Goal: Task Accomplishment & Management: Manage account settings

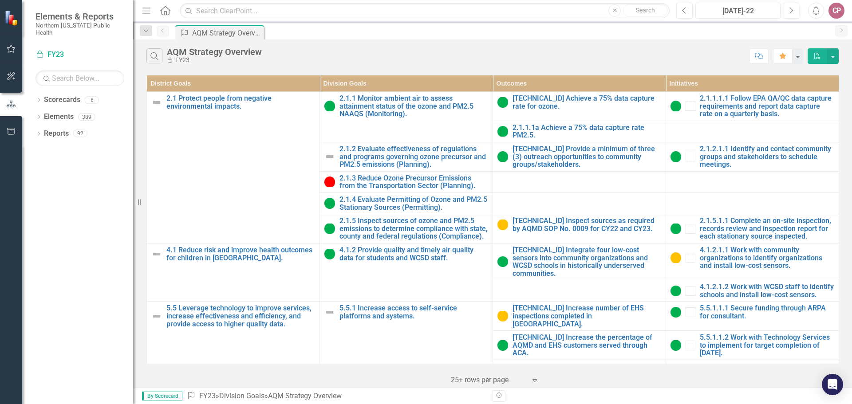
click at [749, 11] on div "[DATE]-22" at bounding box center [738, 11] width 79 height 11
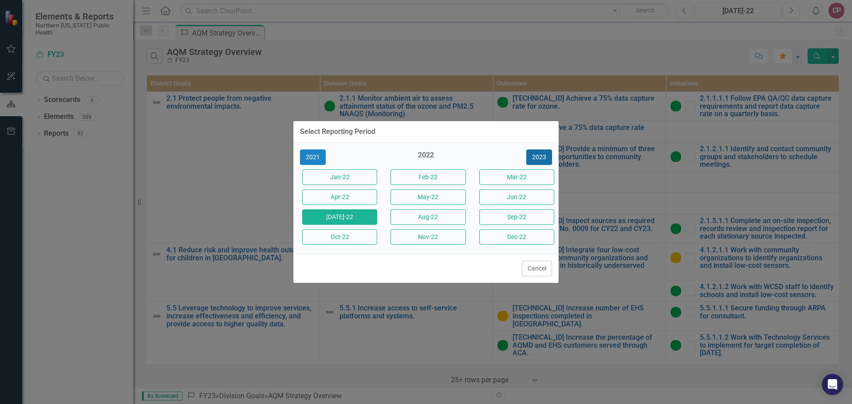
click at [541, 155] on button "2023" at bounding box center [540, 158] width 26 height 16
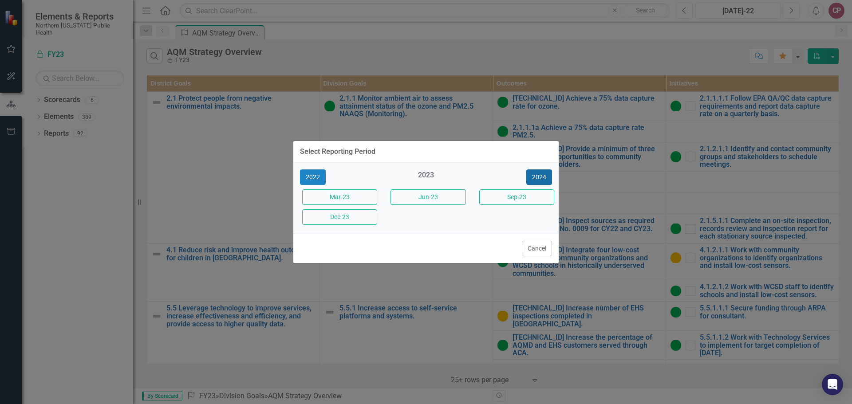
click at [546, 177] on button "2024" at bounding box center [540, 178] width 26 height 16
click at [549, 174] on button "2025" at bounding box center [540, 178] width 26 height 16
click at [503, 199] on button "Sep-25" at bounding box center [516, 198] width 75 height 16
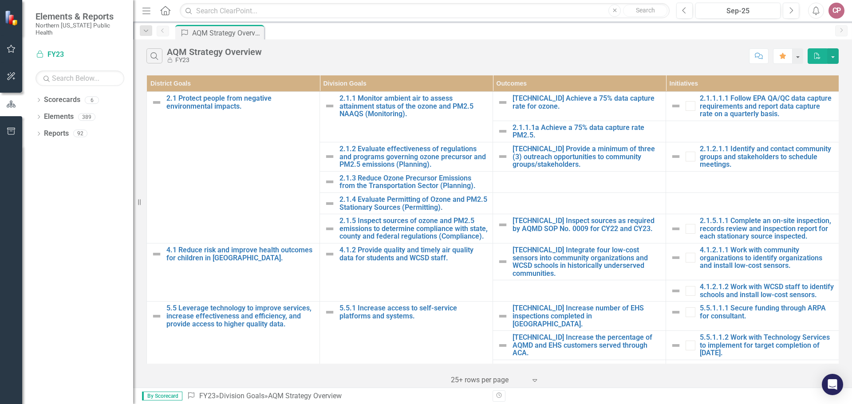
click at [10, 51] on icon "button" at bounding box center [11, 48] width 9 height 7
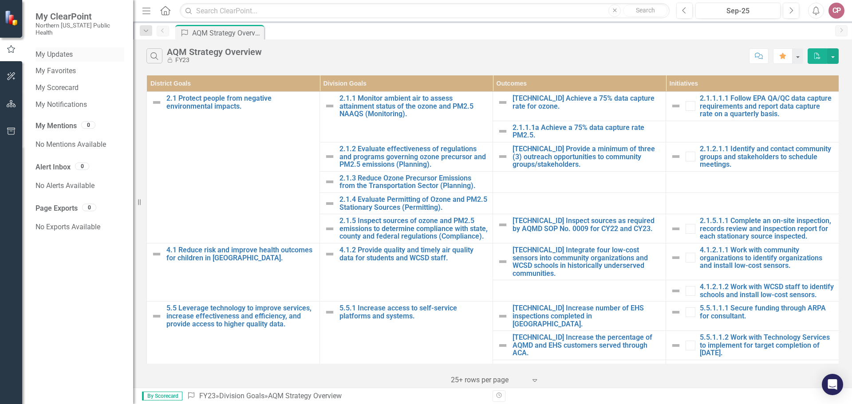
click at [73, 50] on link "My Updates" at bounding box center [80, 55] width 89 height 10
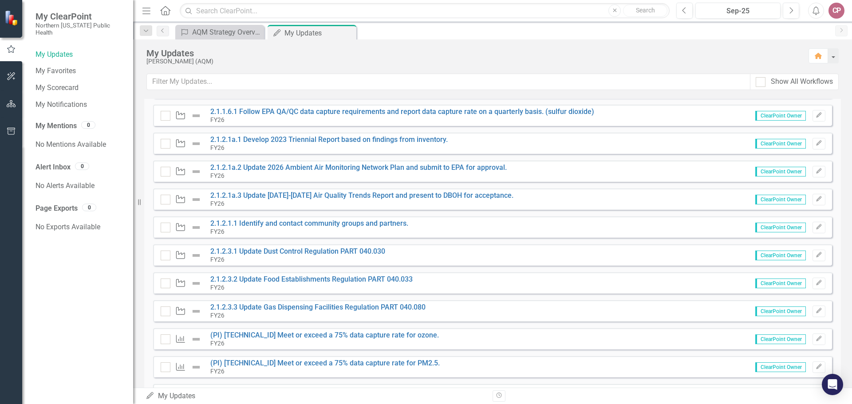
scroll to position [178, 0]
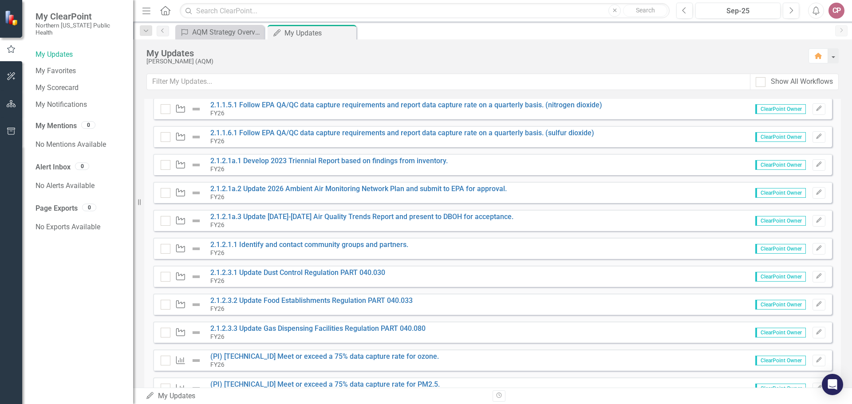
drag, startPoint x: 454, startPoint y: 161, endPoint x: 488, endPoint y: 162, distance: 34.2
click at [488, 162] on div "Initiative 2.1.2.1a.1 Develop 2023 Triennial Report based on findings from inve…" at bounding box center [492, 164] width 679 height 21
drag, startPoint x: 478, startPoint y: 164, endPoint x: 202, endPoint y: 162, distance: 276.1
click at [202, 162] on div "Initiative 2.1.2.1a.1 Develop 2023 Triennial Report based on findings from inve…" at bounding box center [492, 164] width 679 height 21
drag, startPoint x: 288, startPoint y: 159, endPoint x: 424, endPoint y: 161, distance: 135.9
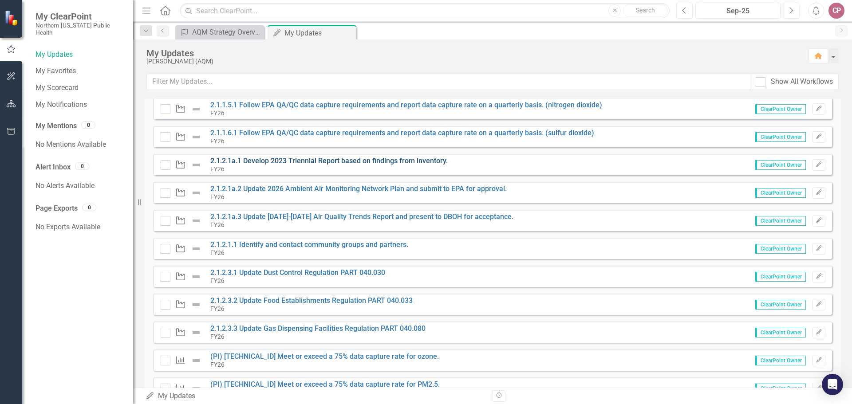
click at [424, 161] on link "2.1.2.1a.1 Develop 2023 Triennial Report based on findings from inventory." at bounding box center [329, 161] width 238 height 8
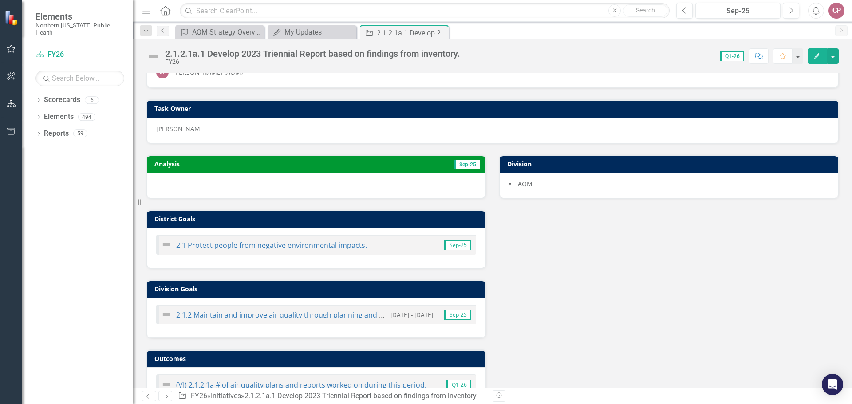
scroll to position [16, 0]
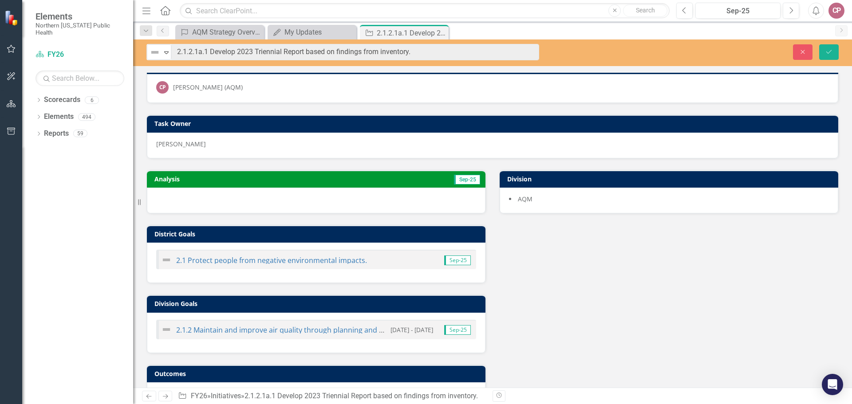
click at [629, 56] on div "Close Save" at bounding box center [702, 52] width 286 height 16
click at [13, 49] on icon "button" at bounding box center [11, 48] width 9 height 7
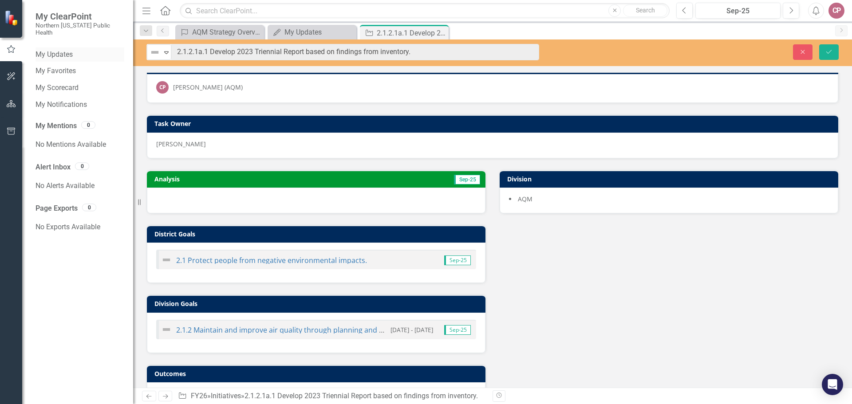
click at [57, 50] on link "My Updates" at bounding box center [80, 55] width 89 height 10
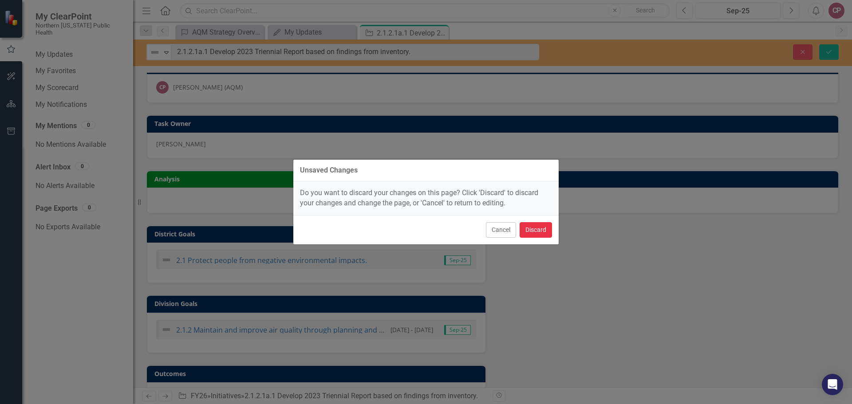
click at [537, 231] on button "Discard" at bounding box center [536, 230] width 32 height 16
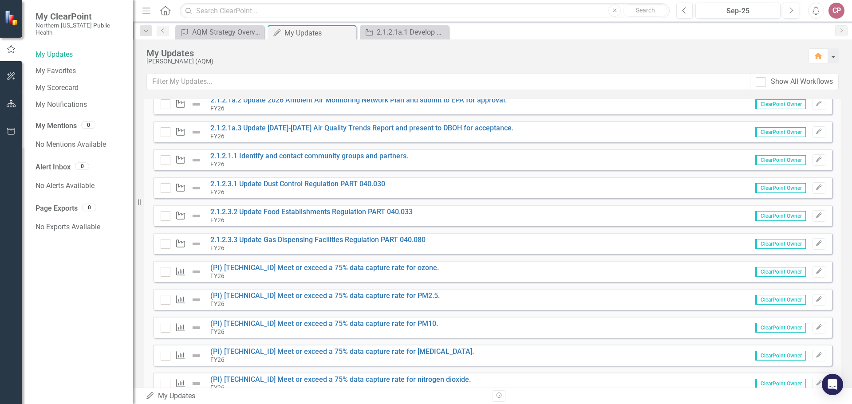
scroll to position [222, 0]
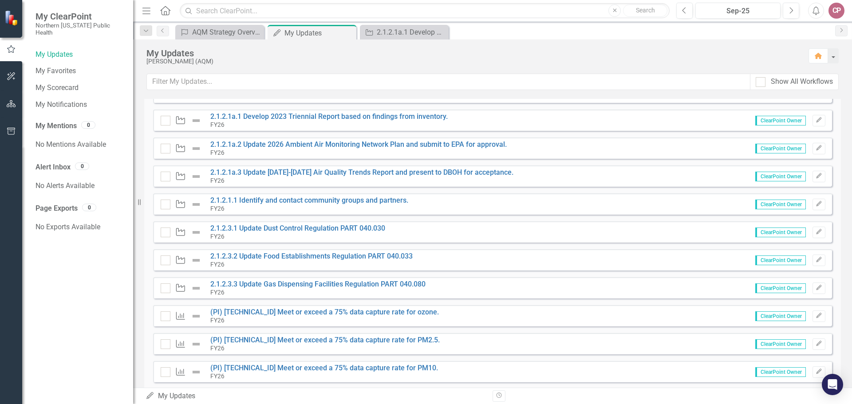
drag, startPoint x: 425, startPoint y: 200, endPoint x: 198, endPoint y: 216, distance: 227.4
click at [198, 216] on div "Instructions Please update your Outcomes and Initiatives. Initiative 2.1.1.1.1 …" at bounding box center [492, 272] width 679 height 747
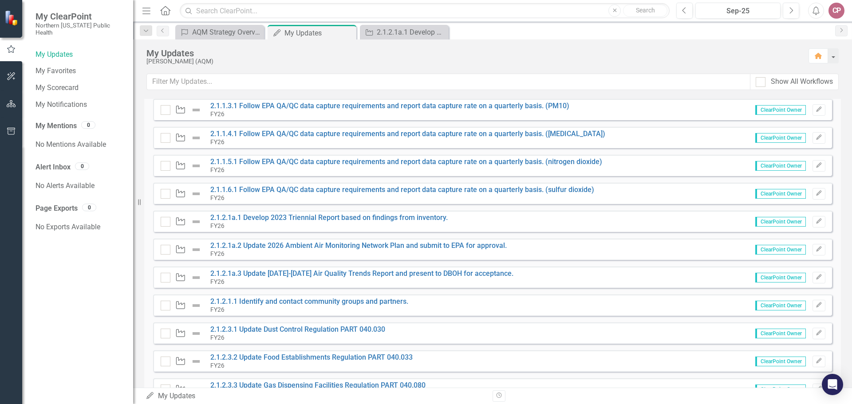
scroll to position [266, 0]
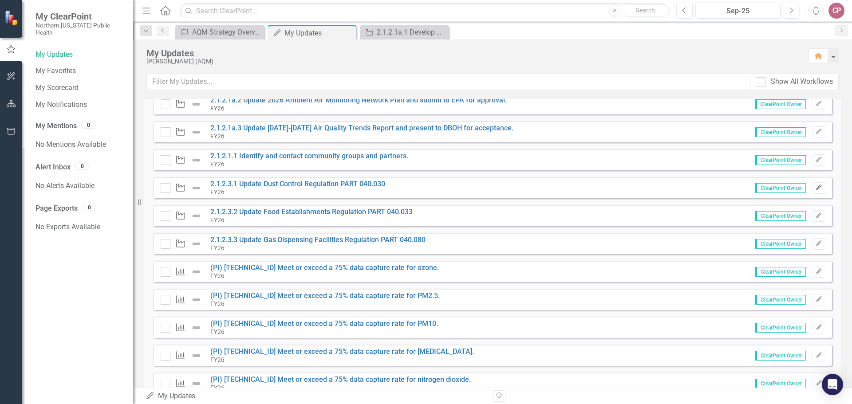
click at [813, 185] on button "Edit" at bounding box center [819, 188] width 13 height 12
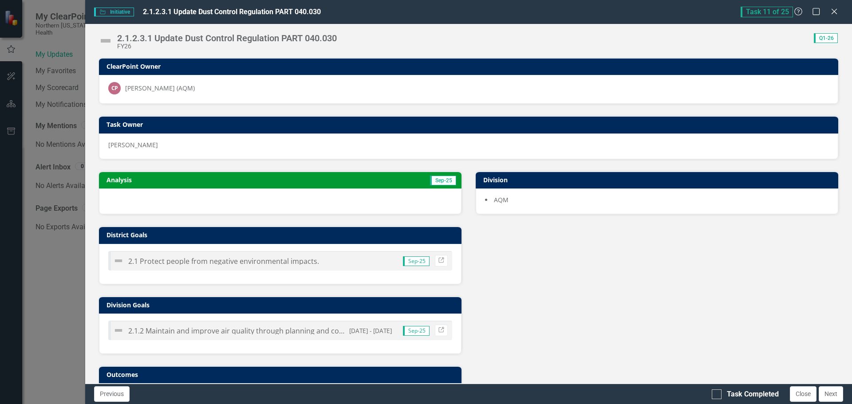
click at [108, 41] on img at bounding box center [106, 41] width 14 height 14
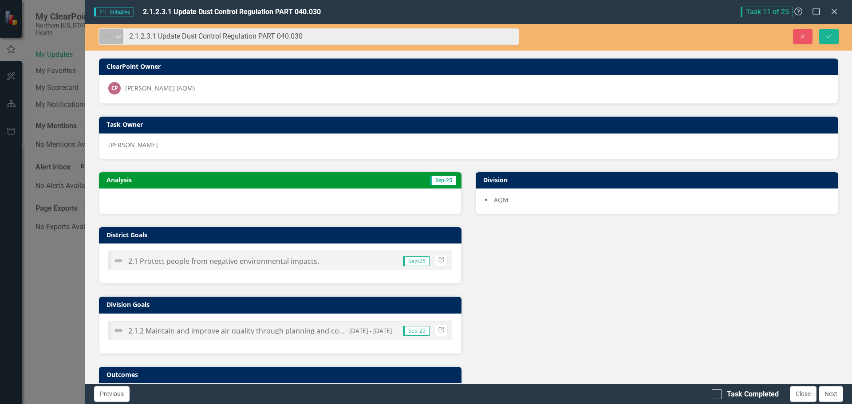
click at [119, 38] on icon at bounding box center [118, 37] width 4 height 3
click at [117, 37] on icon "Expand" at bounding box center [118, 36] width 9 height 7
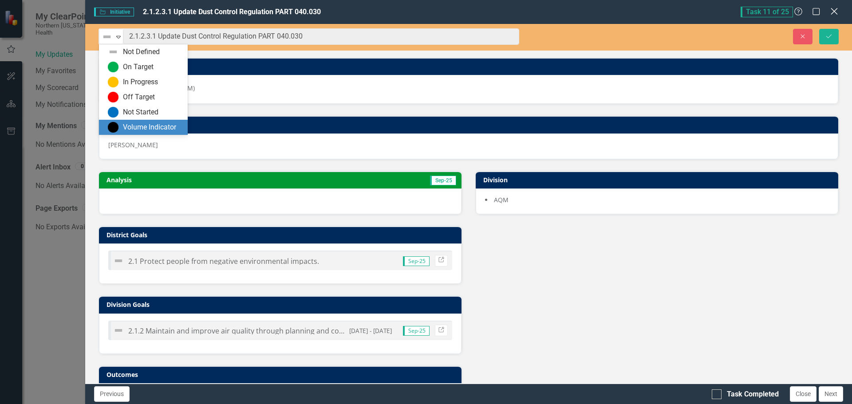
click at [836, 12] on icon at bounding box center [834, 11] width 7 height 7
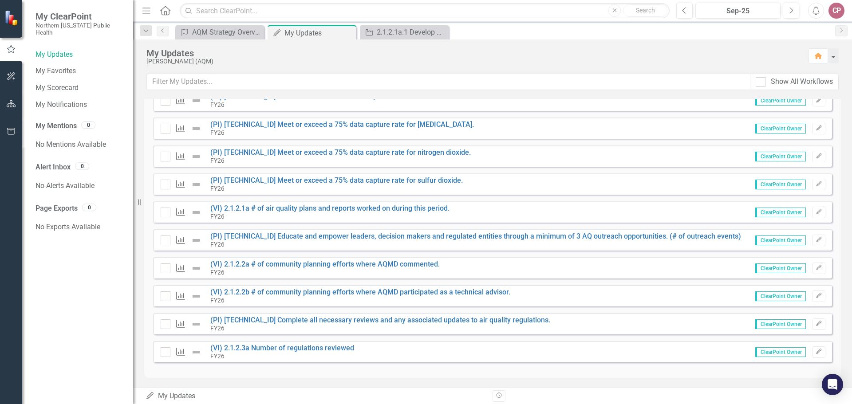
scroll to position [495, 0]
